Goal: Navigation & Orientation: Find specific page/section

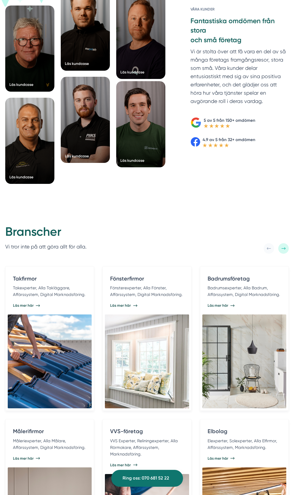
scroll to position [911, 0]
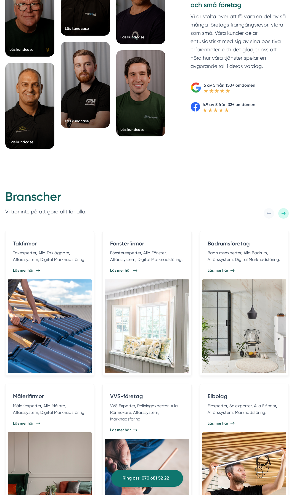
click at [150, 205] on div "Branscher Vi tror inte på att göra allt för alla." at bounding box center [147, 204] width 284 height 30
